Goal: Transaction & Acquisition: Purchase product/service

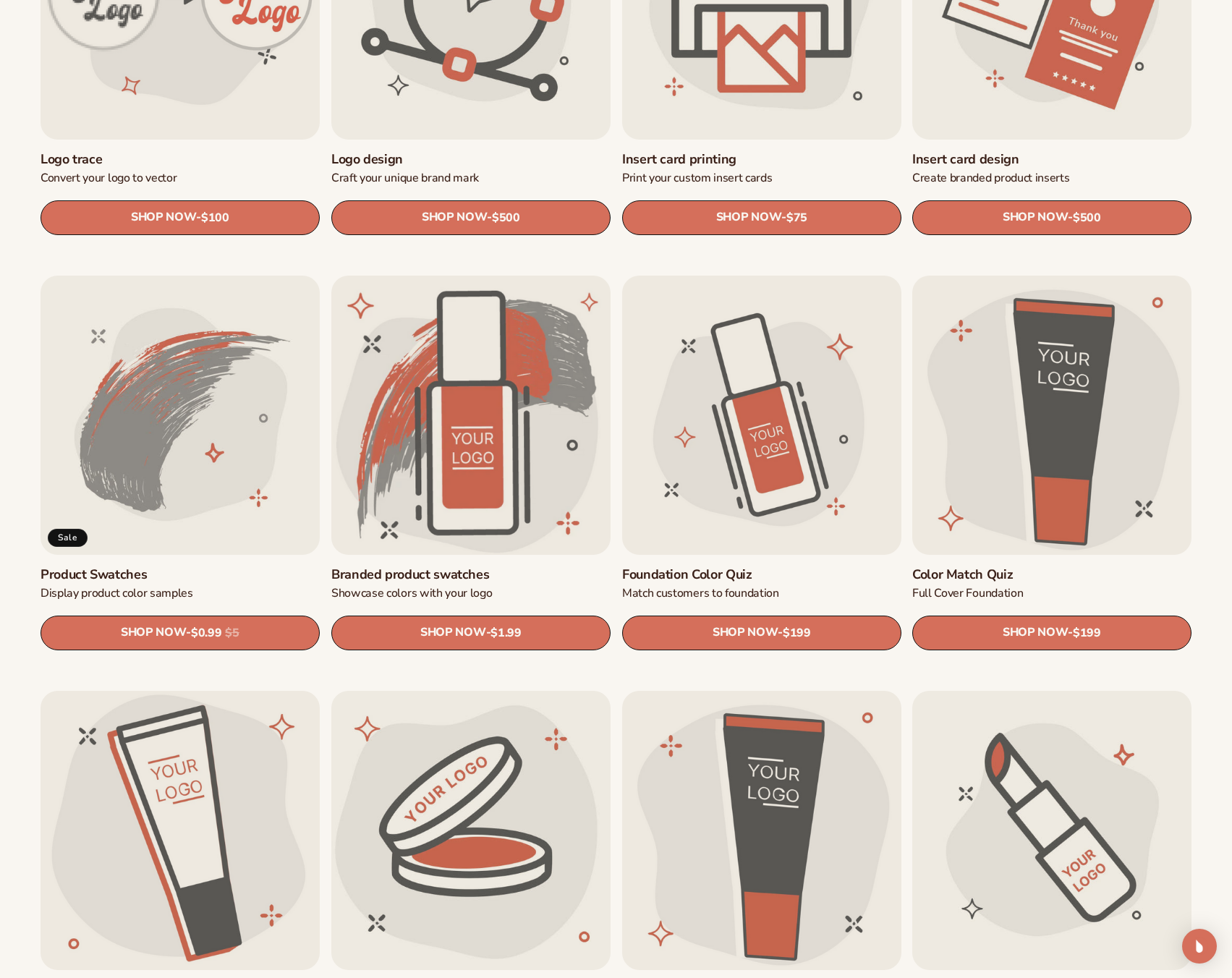
scroll to position [651, 0]
click at [198, 566] on link "Product Swatches" at bounding box center [180, 574] width 279 height 16
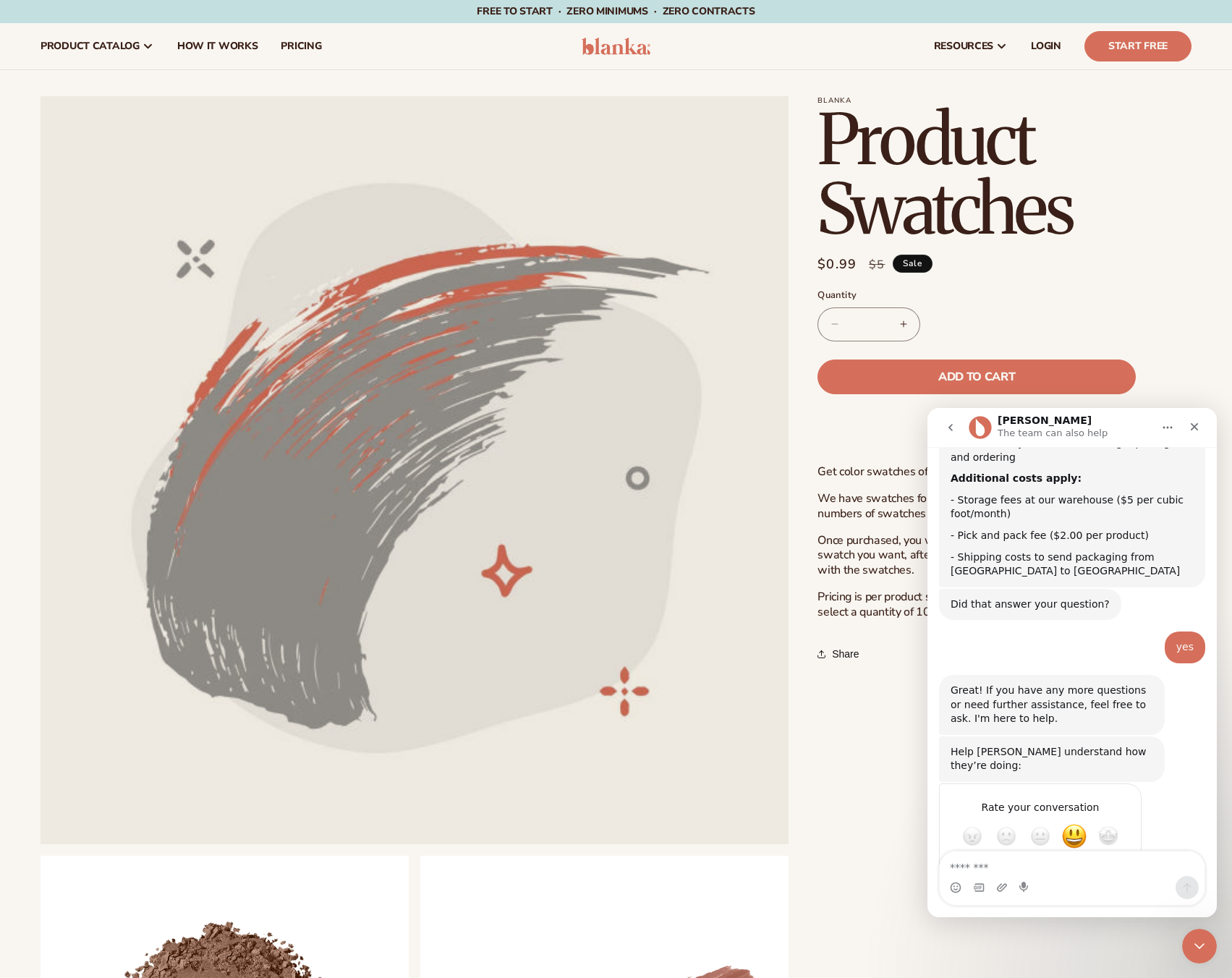
scroll to position [462, 0]
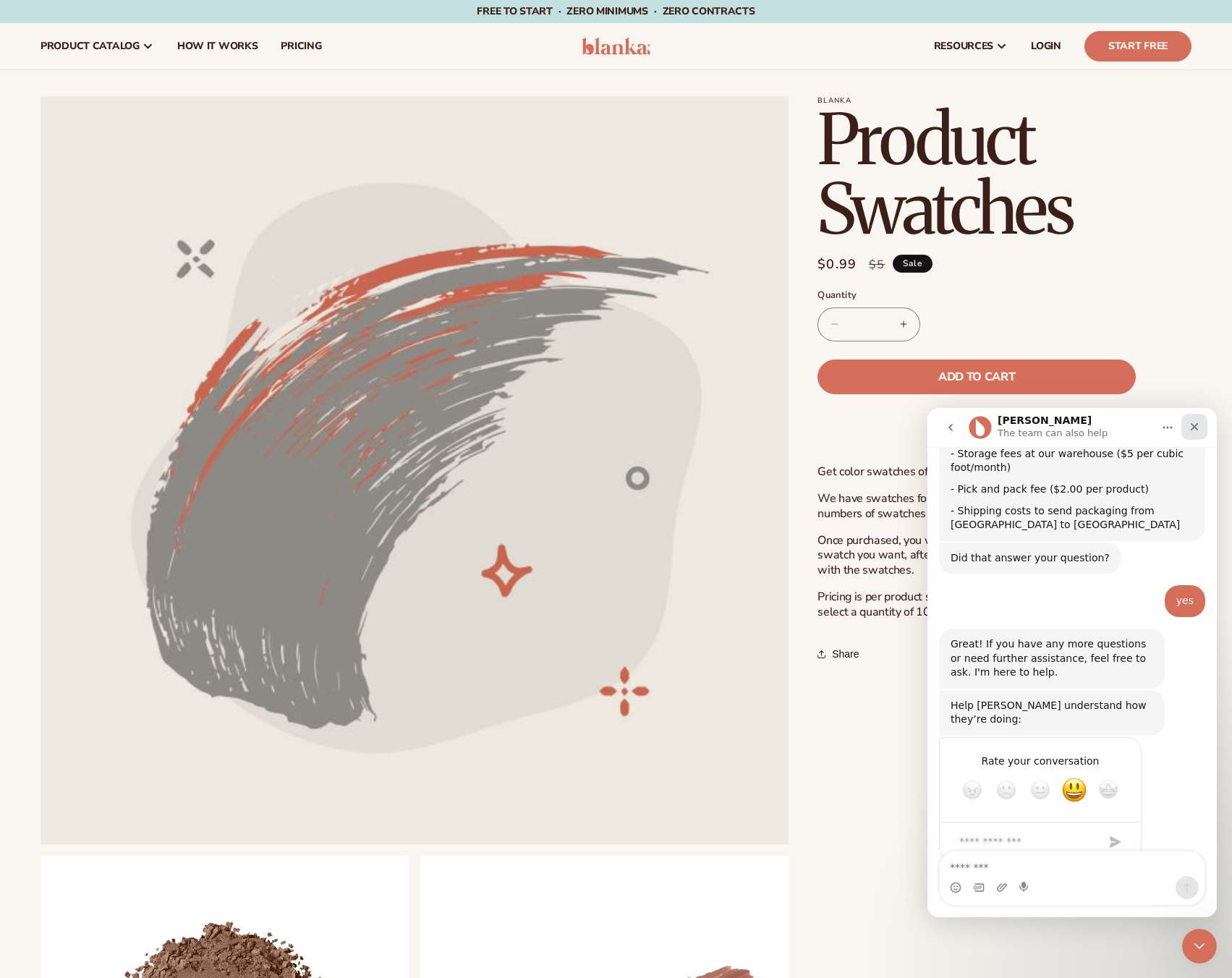
click at [1191, 428] on icon "Close" at bounding box center [1193, 426] width 12 height 12
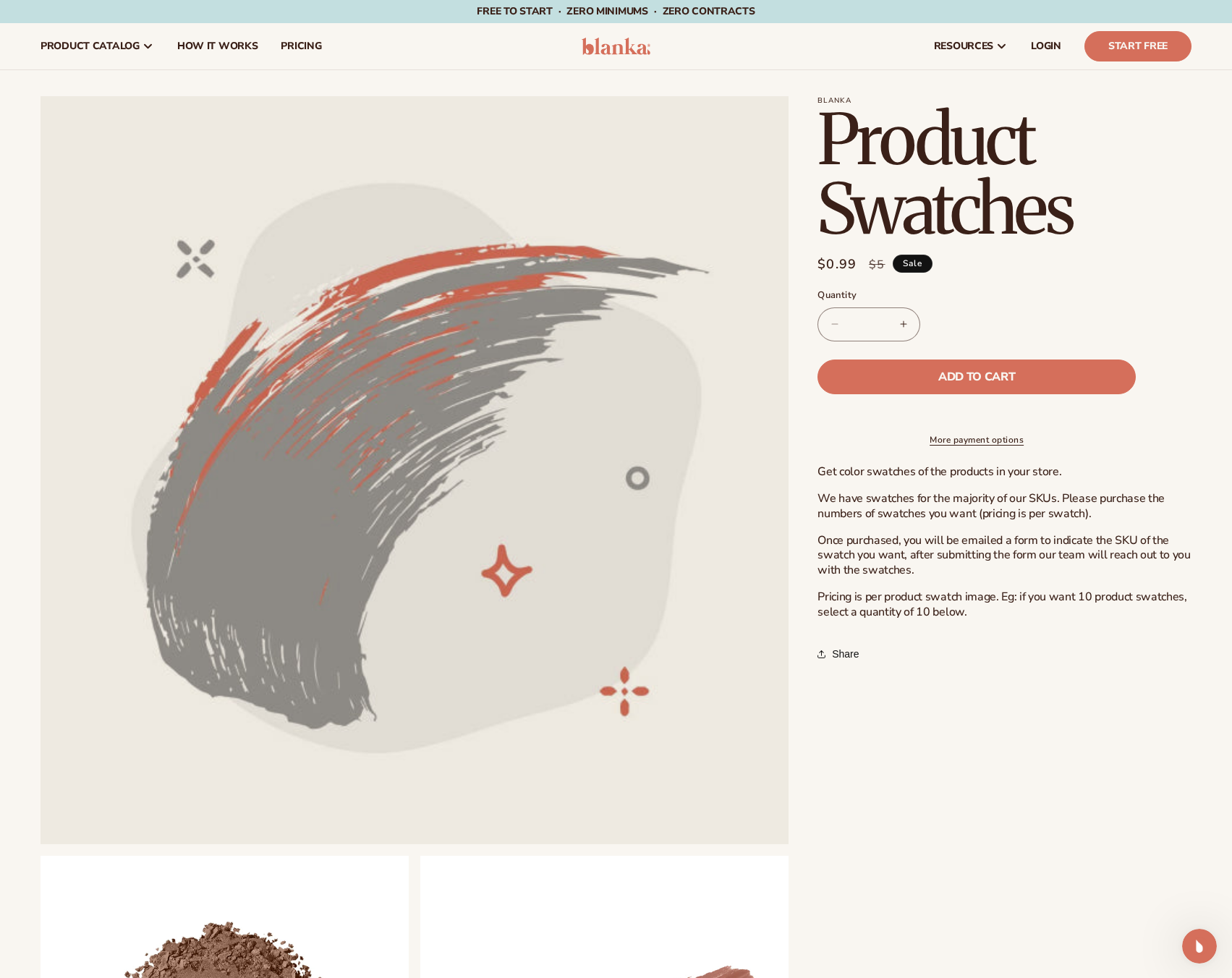
click at [962, 446] on link "More payment options" at bounding box center [977, 440] width 318 height 13
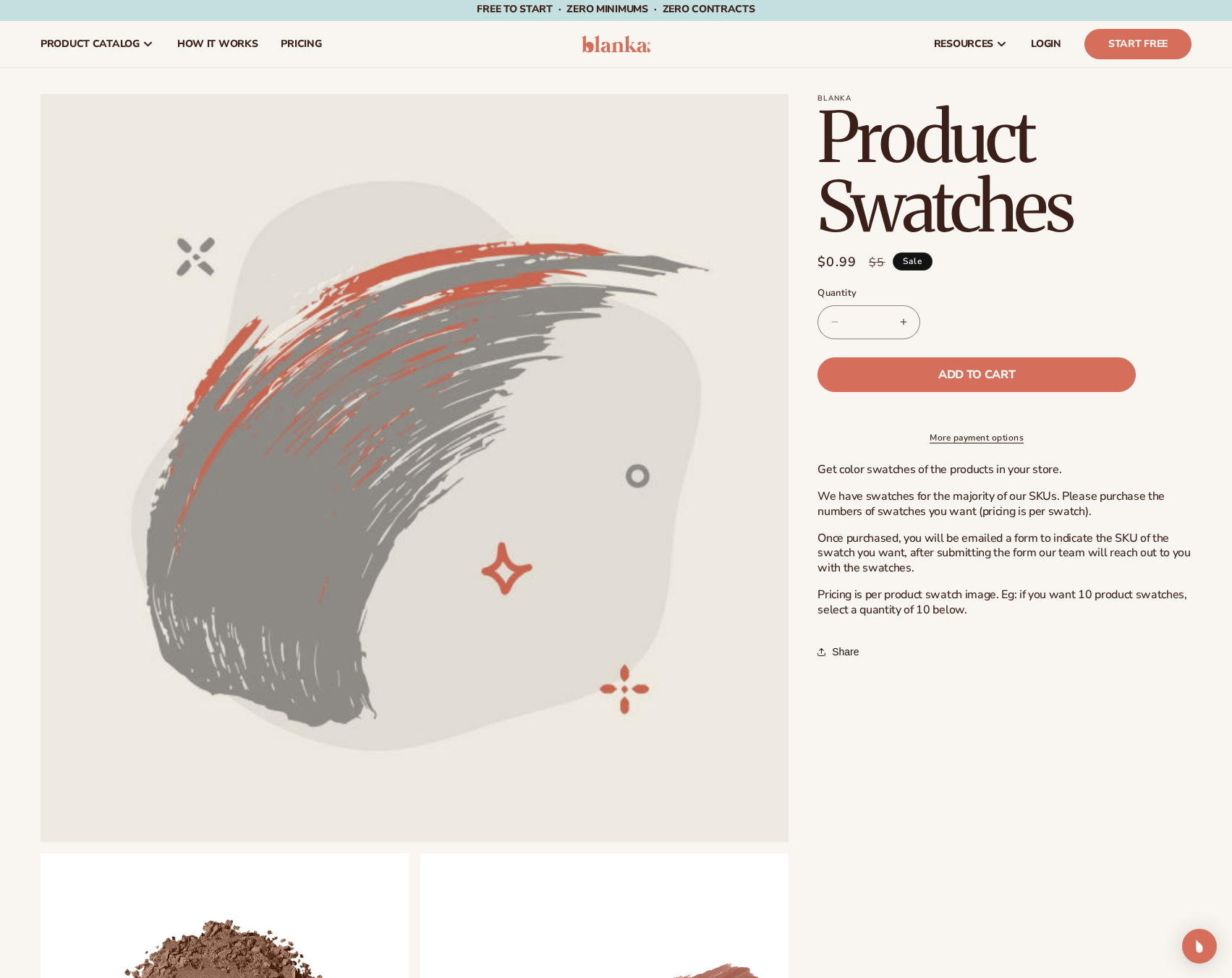
click at [901, 324] on button "Increase quantity for Product Swatches" at bounding box center [903, 322] width 32 height 34
click at [901, 323] on button "Increase quantity for Product Swatches" at bounding box center [903, 322] width 32 height 34
click at [902, 323] on button "Increase quantity for Product Swatches" at bounding box center [903, 322] width 32 height 34
click at [904, 322] on button "Increase quantity for Product Swatches" at bounding box center [903, 322] width 32 height 34
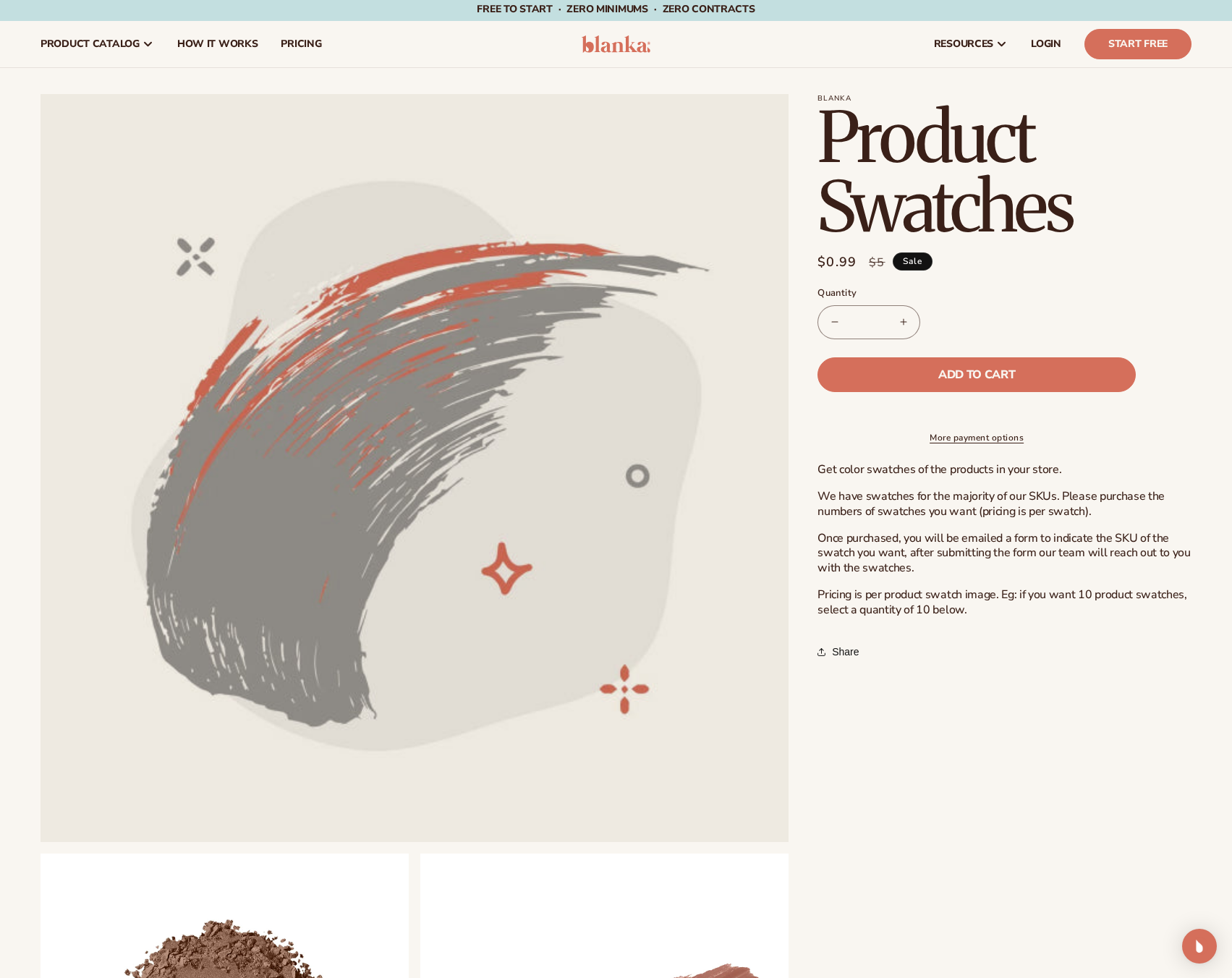
click at [904, 322] on button "Increase quantity for Product Swatches" at bounding box center [903, 322] width 32 height 34
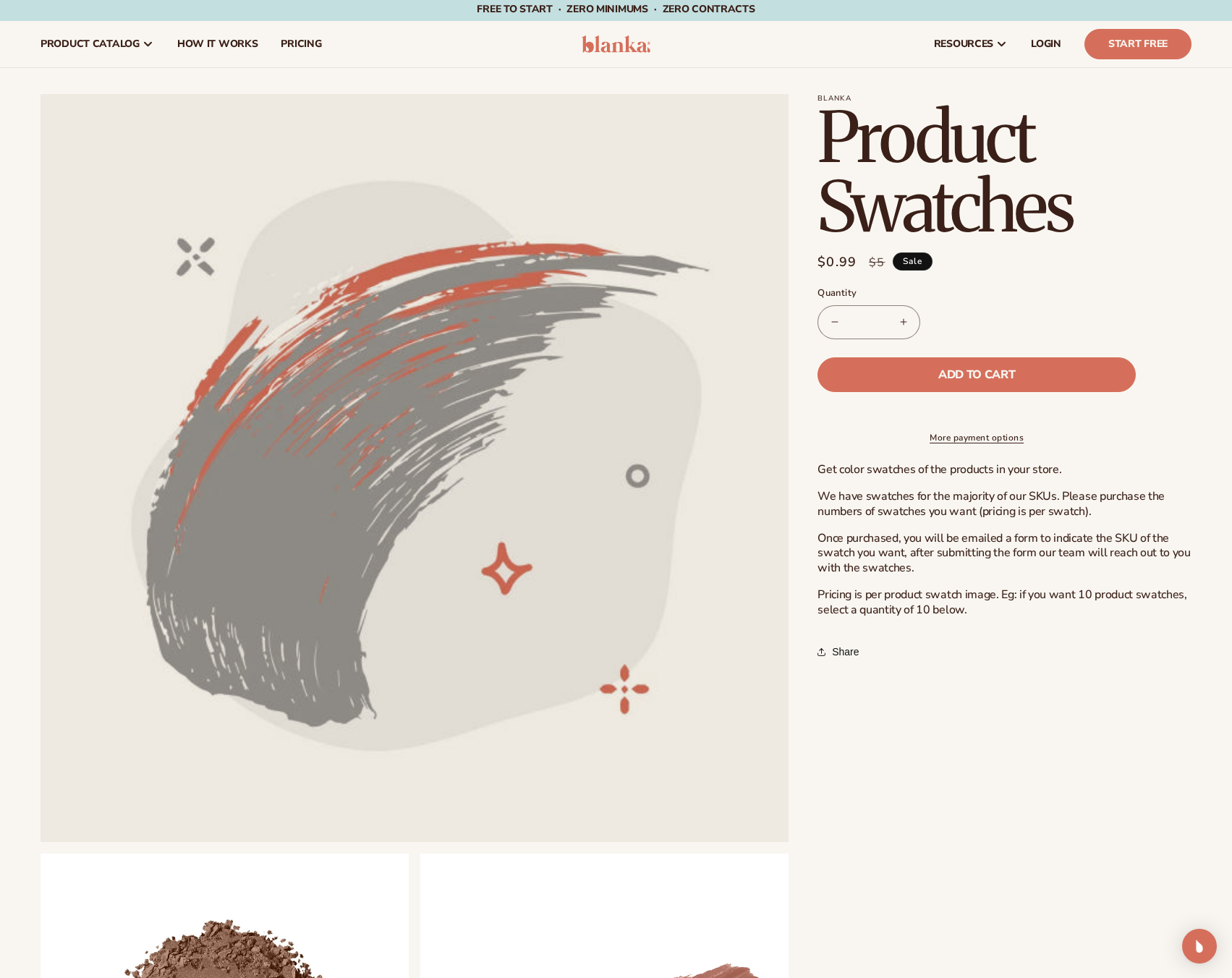
click at [904, 322] on button "Increase quantity for Product Swatches" at bounding box center [903, 322] width 32 height 34
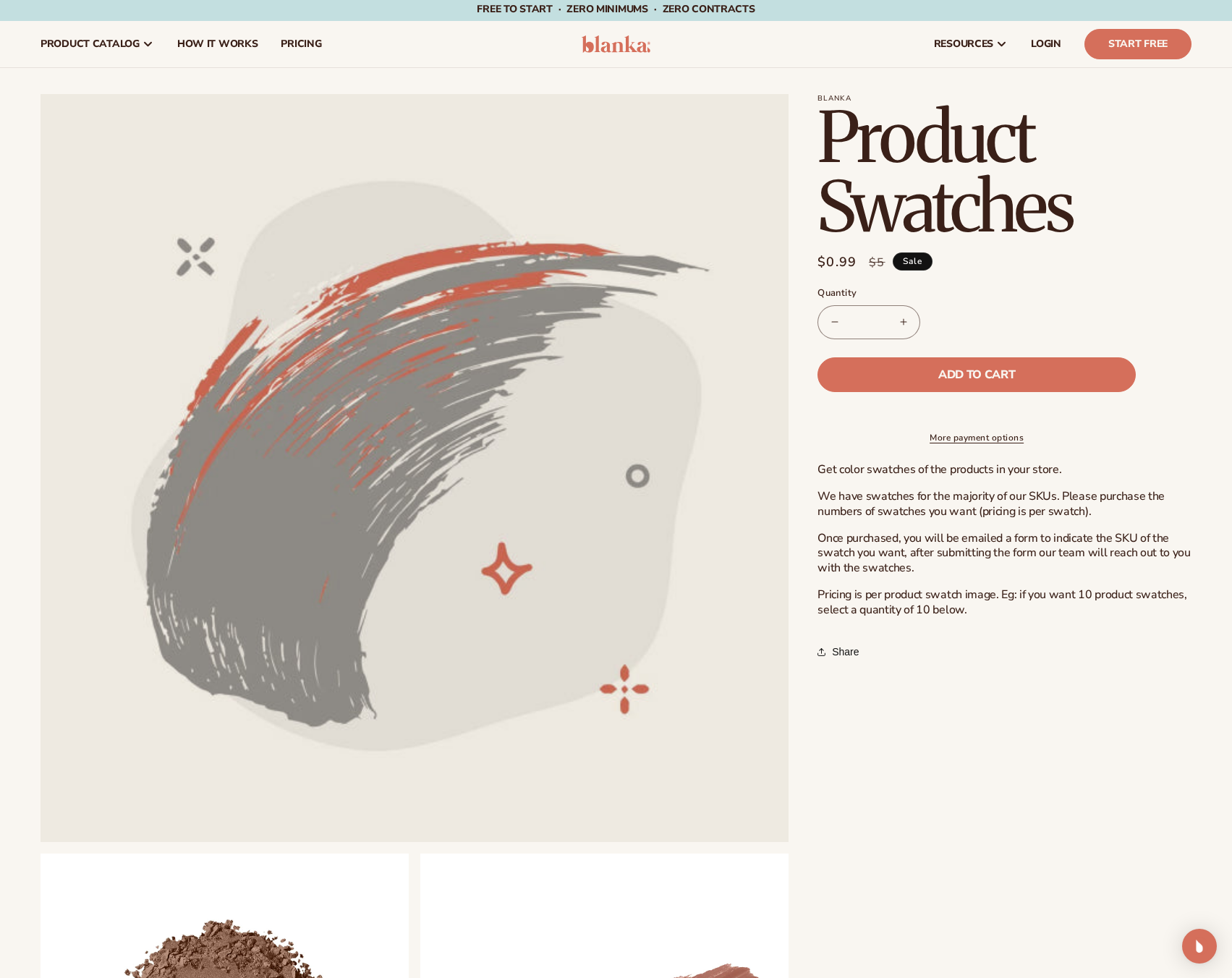
click at [904, 322] on button "Increase quantity for Product Swatches" at bounding box center [903, 322] width 32 height 34
click at [980, 372] on span "Add to cart" at bounding box center [976, 374] width 76 height 12
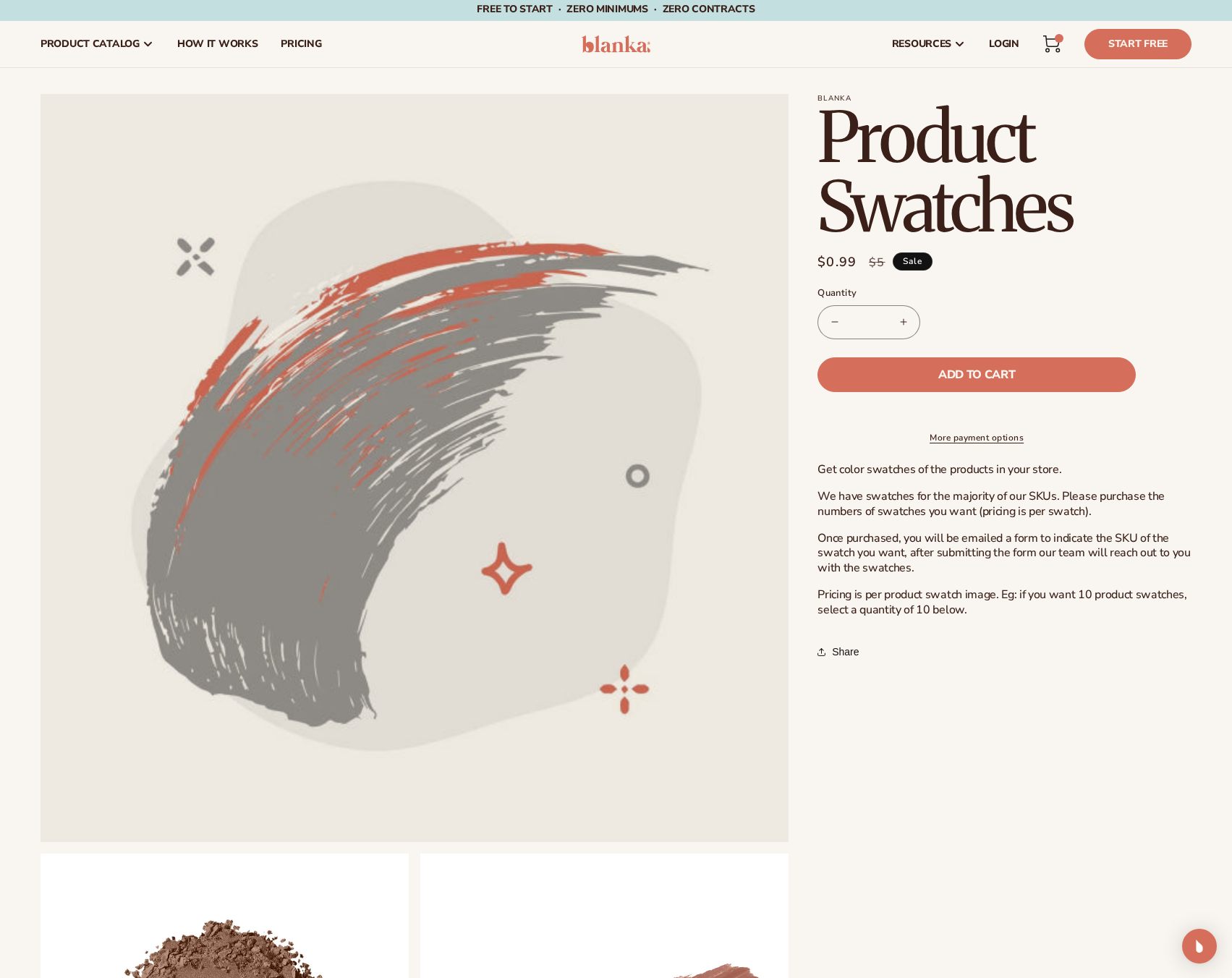
type input "*"
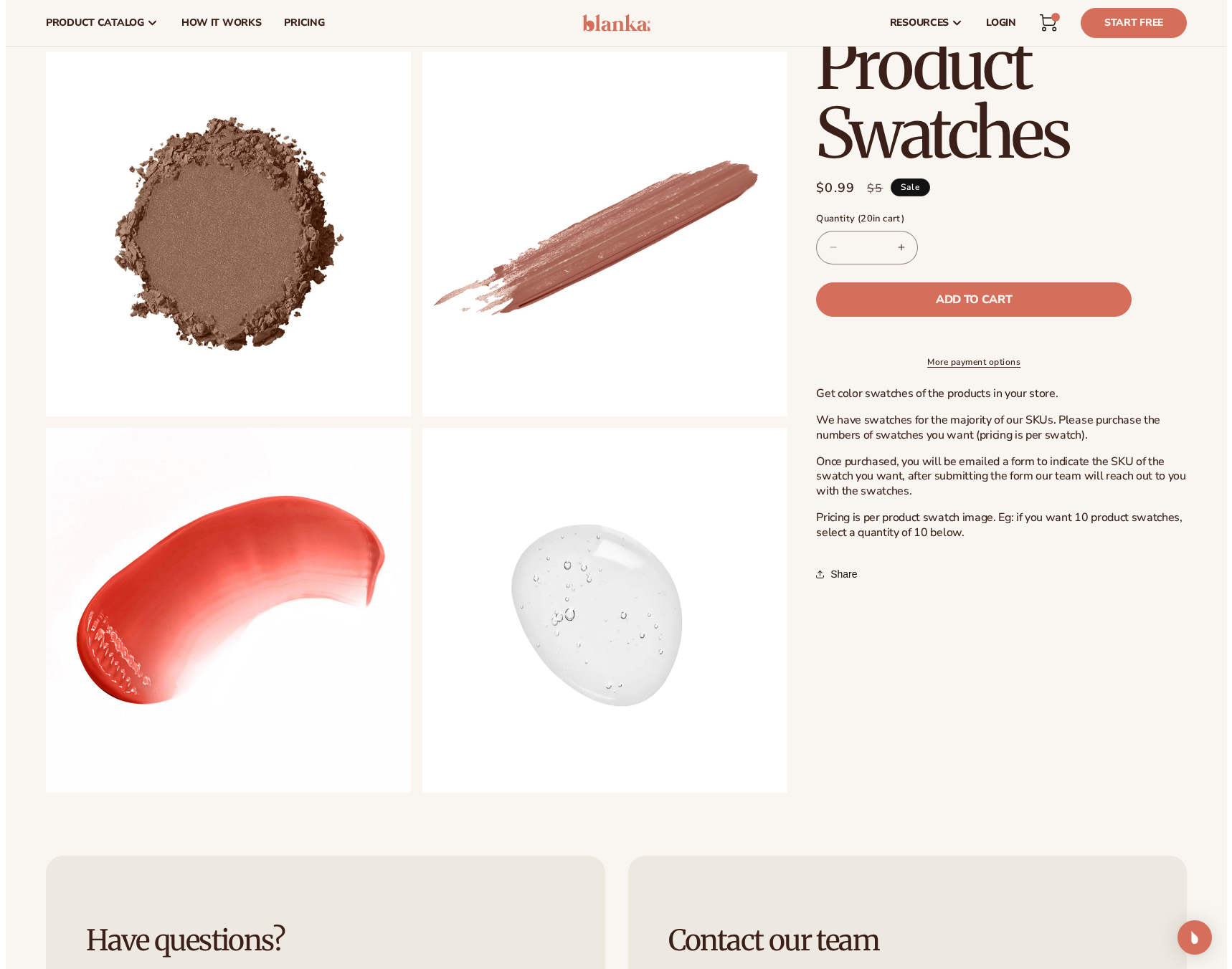
scroll to position [791, 0]
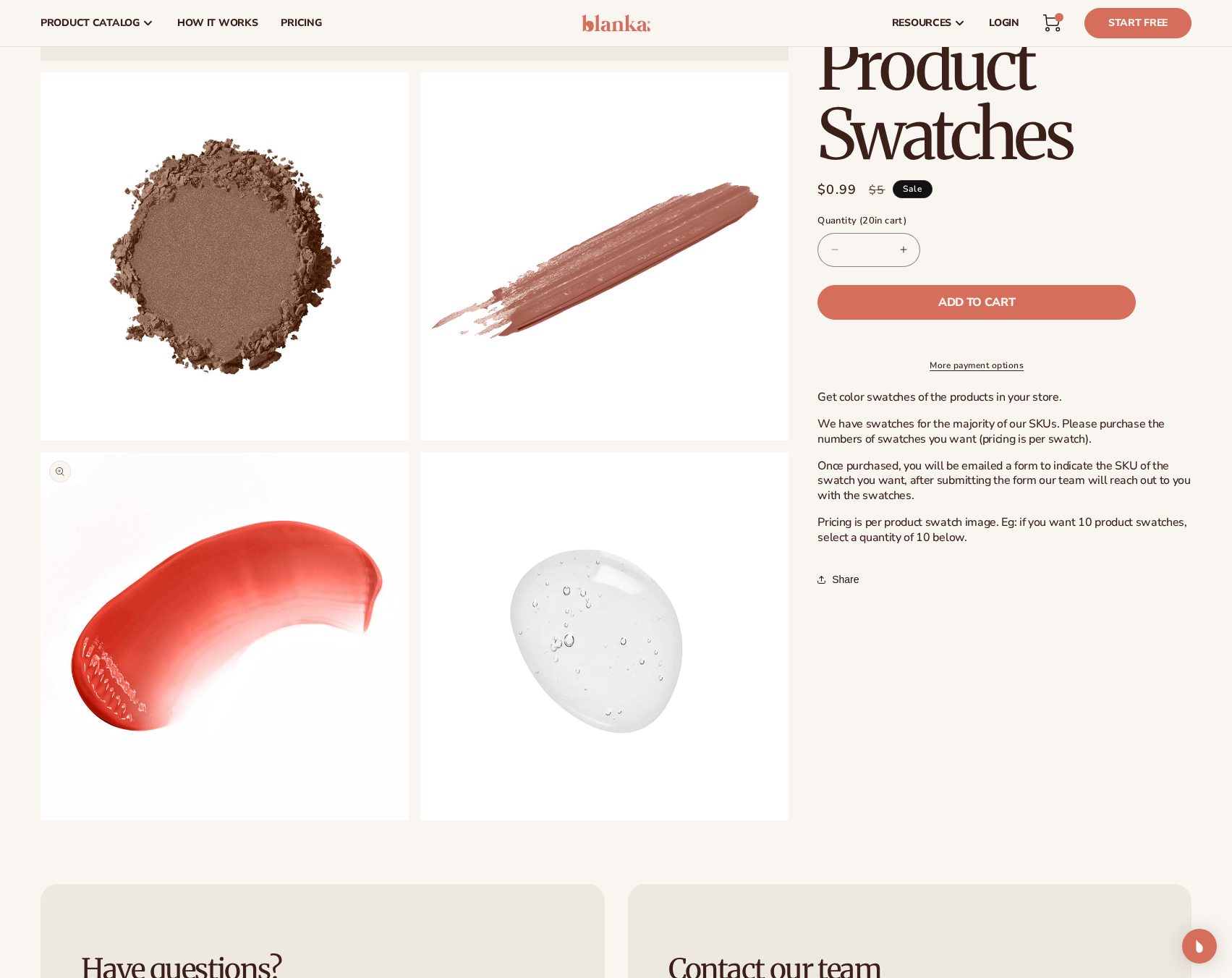
click at [40, 821] on button "Open media 4 in modal" at bounding box center [40, 821] width 0 height 0
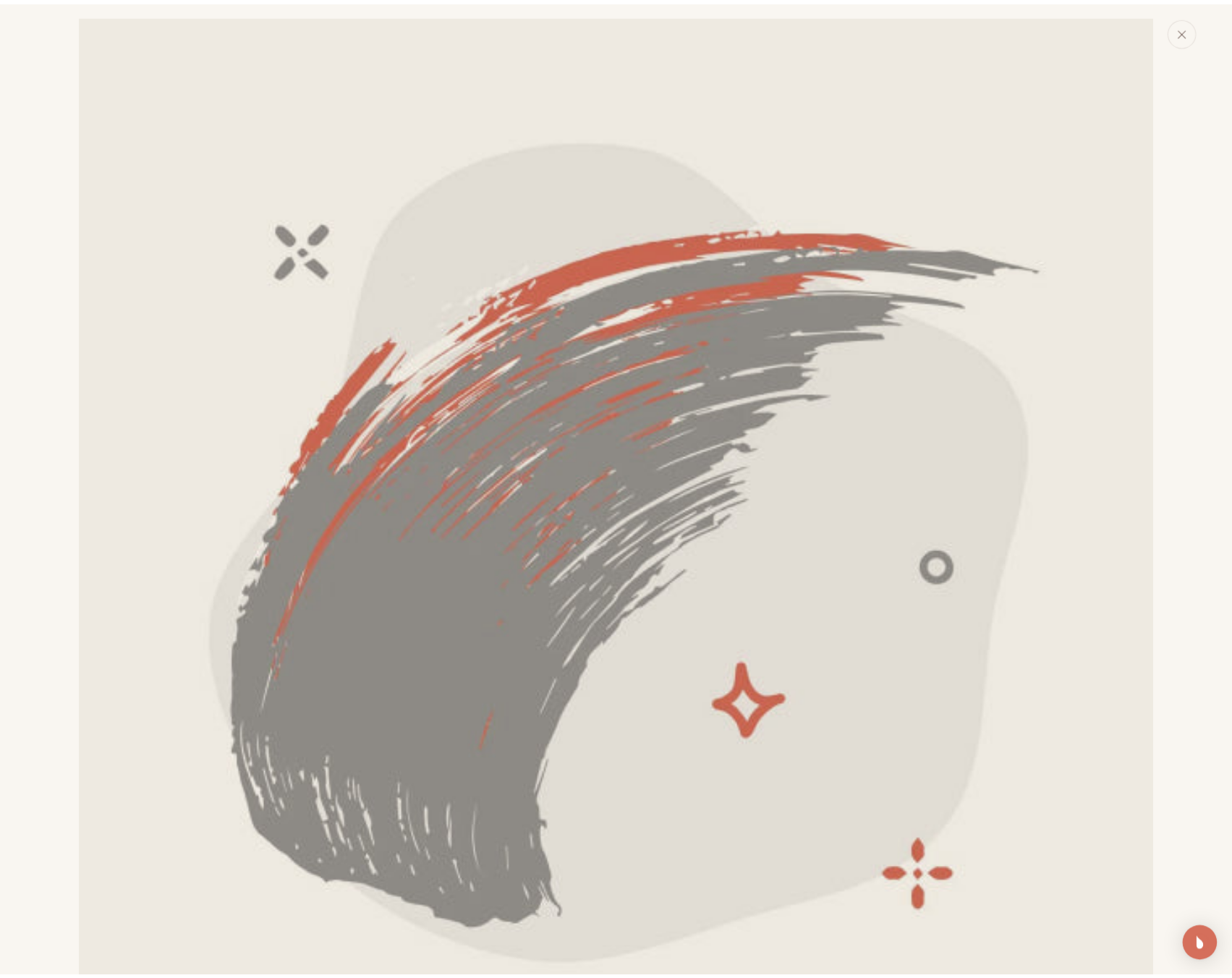
scroll to position [3266, 0]
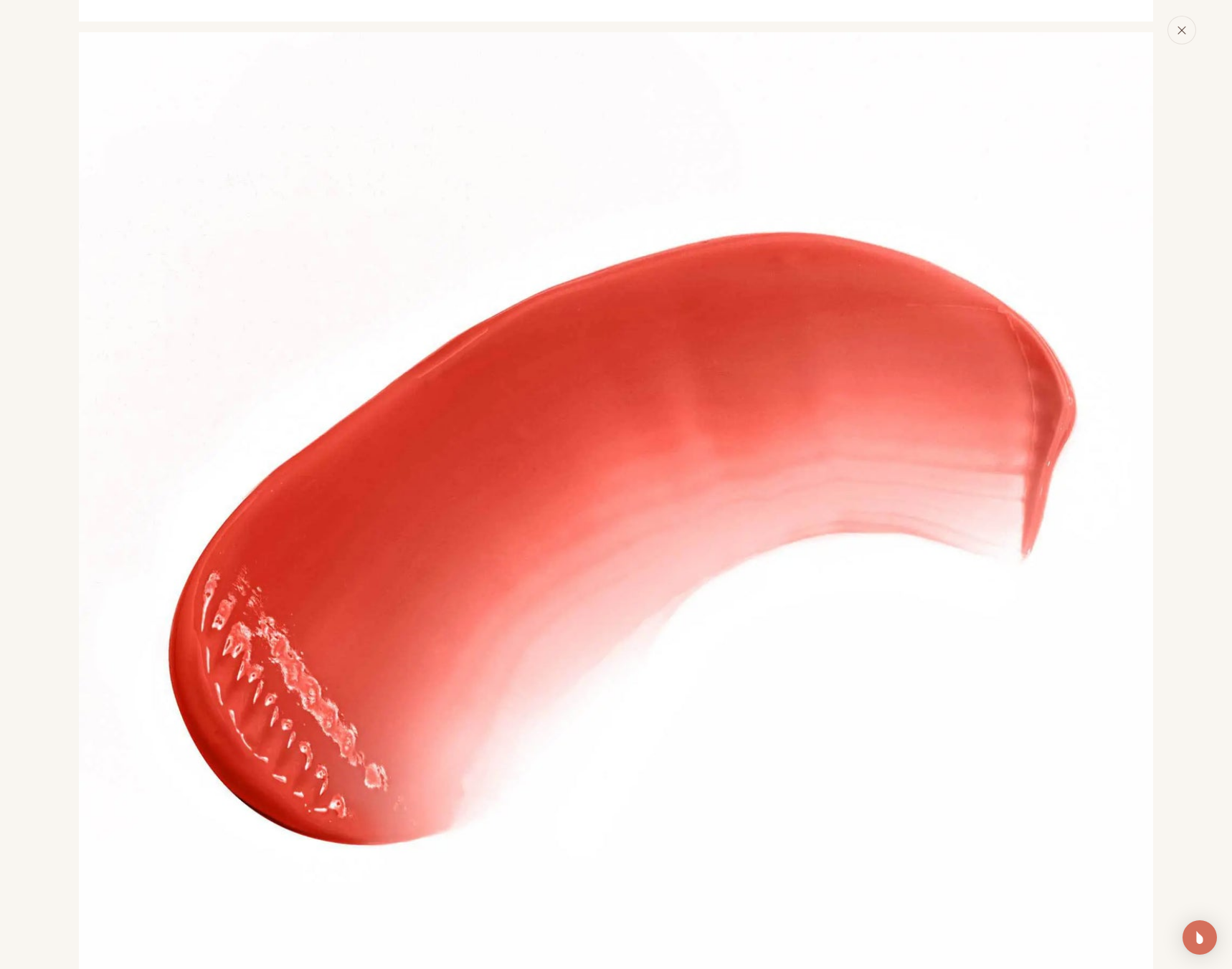
click at [1175, 35] on button "Close" at bounding box center [1181, 30] width 29 height 29
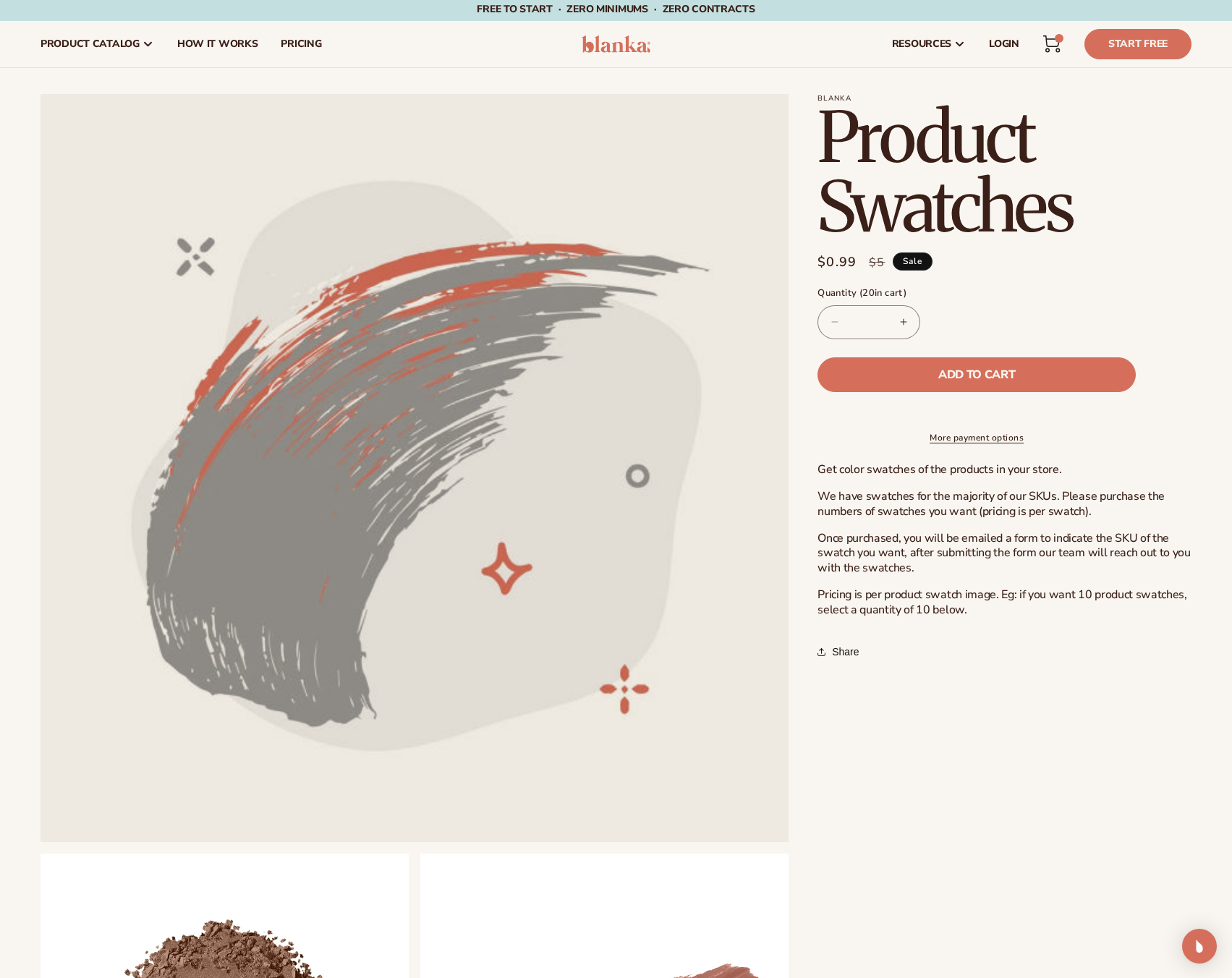
scroll to position [0, 0]
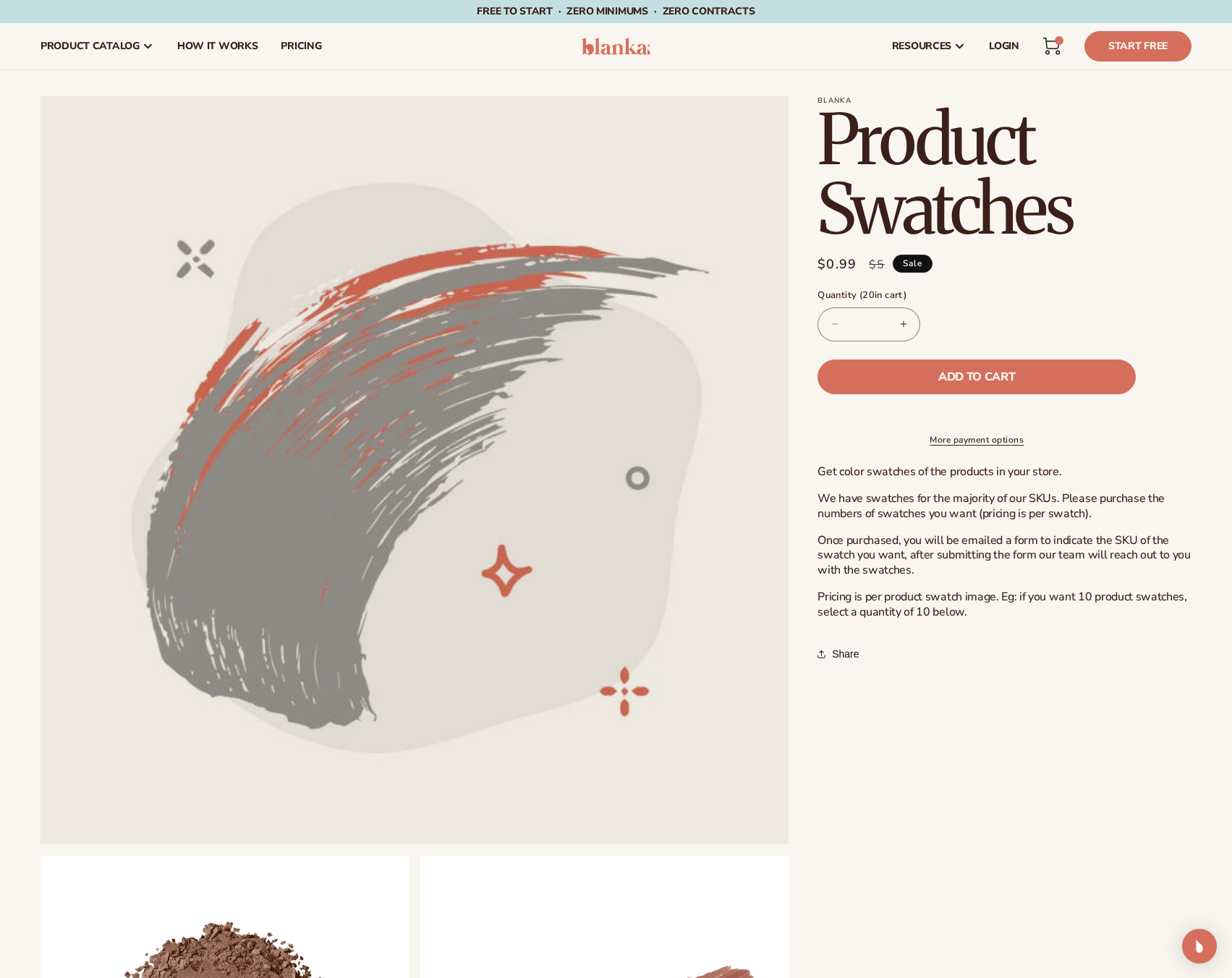
click at [1044, 47] on icon at bounding box center [1051, 46] width 17 height 17
